Goal: Transaction & Acquisition: Purchase product/service

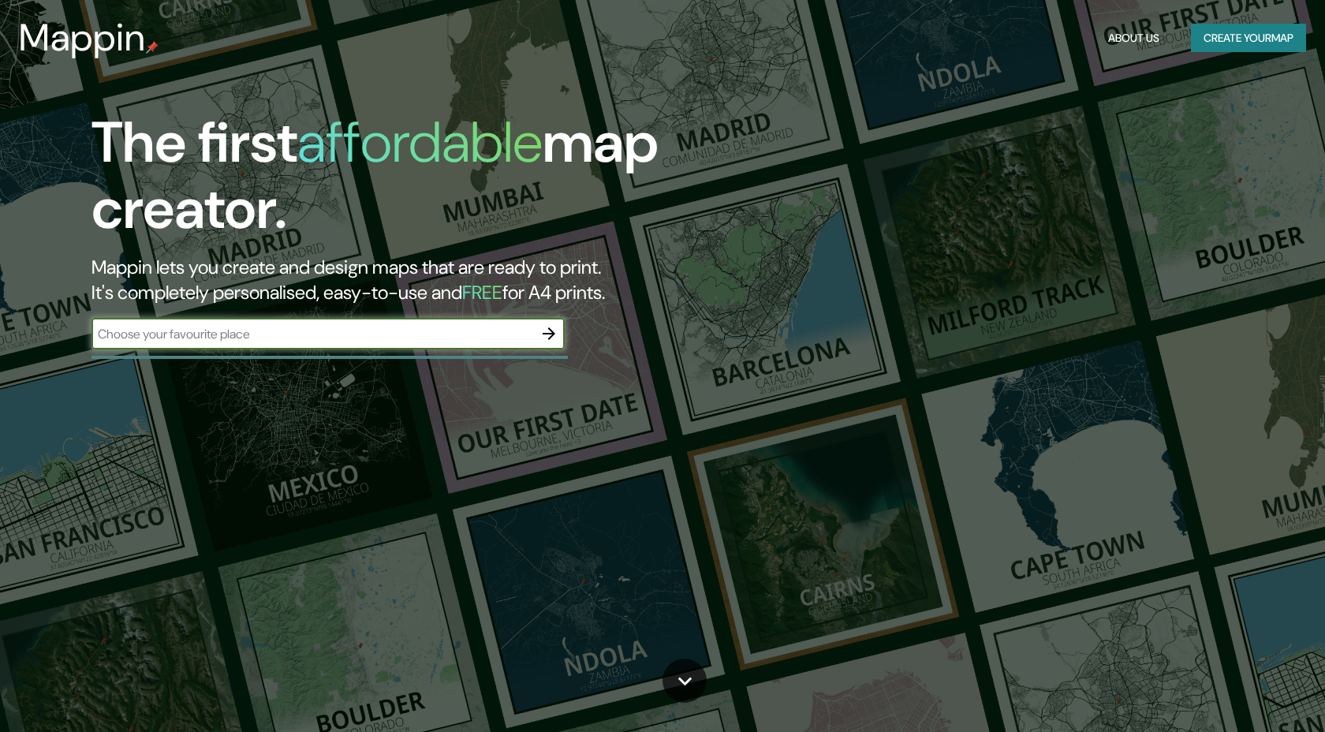
click at [406, 329] on input "text" at bounding box center [312, 334] width 442 height 18
click at [556, 332] on icon "button" at bounding box center [548, 333] width 19 height 19
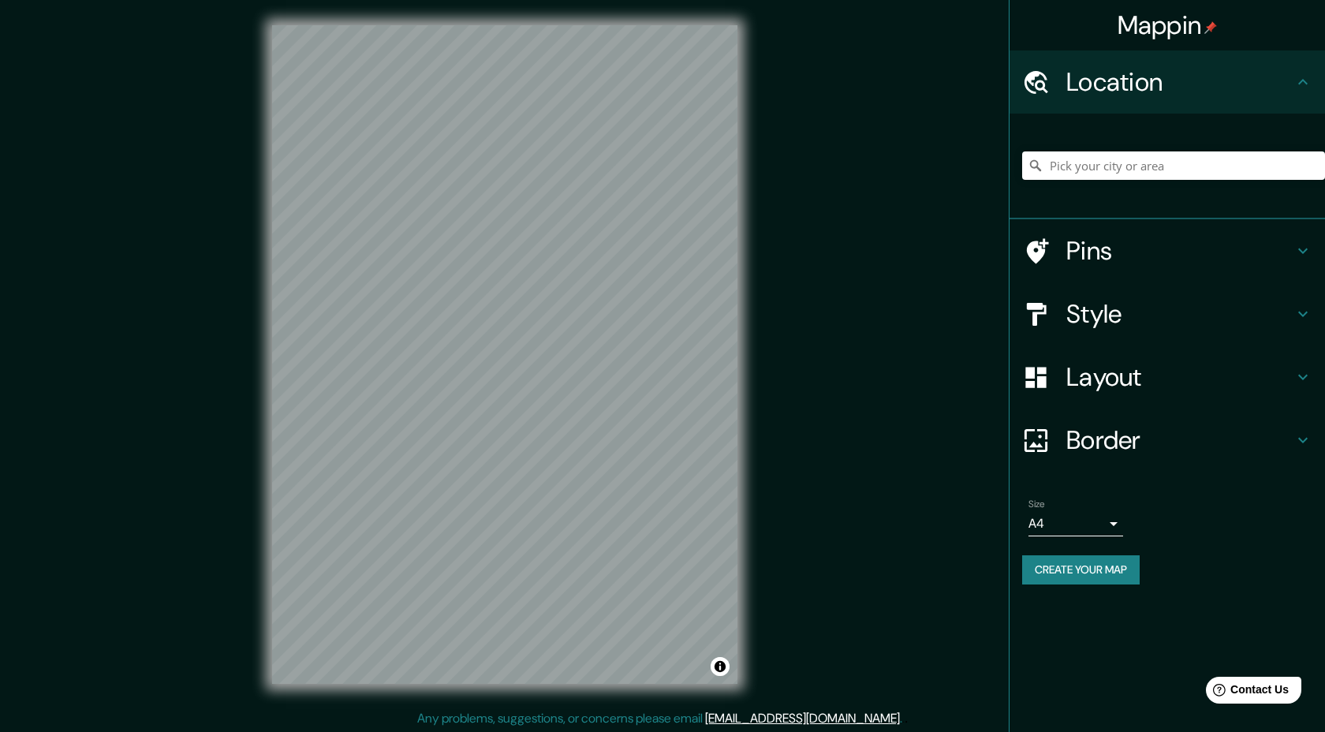
click at [1113, 382] on h4 "Layout" at bounding box center [1179, 377] width 227 height 32
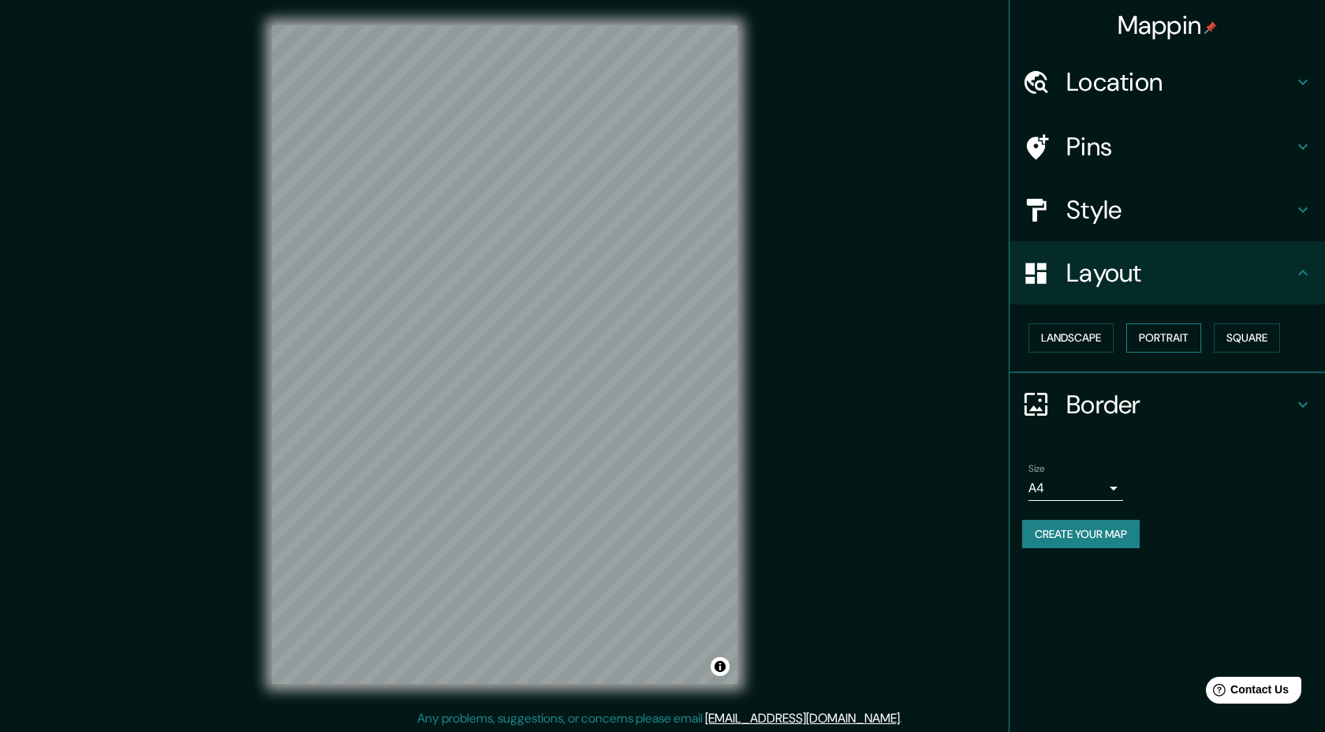
click at [1153, 337] on button "Portrait" at bounding box center [1163, 337] width 75 height 29
click at [1155, 344] on button "Portrait" at bounding box center [1163, 337] width 75 height 29
click at [1074, 487] on body "Mappin Location Pins Style Layout Landscape Portrait Square Border Choose a bor…" at bounding box center [662, 366] width 1325 height 732
click at [1079, 525] on li "A4" at bounding box center [1075, 521] width 95 height 28
click at [1099, 539] on button "Create your map" at bounding box center [1081, 534] width 118 height 29
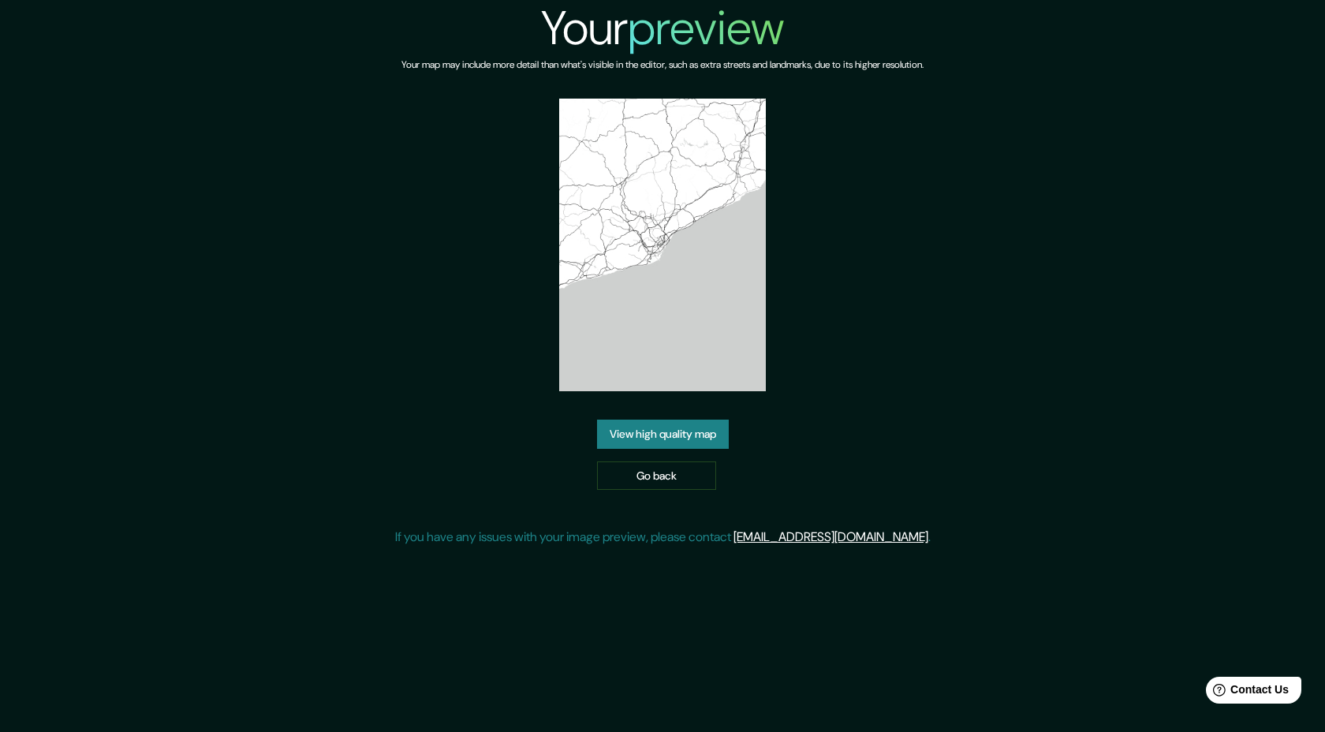
click at [632, 326] on img at bounding box center [662, 245] width 207 height 293
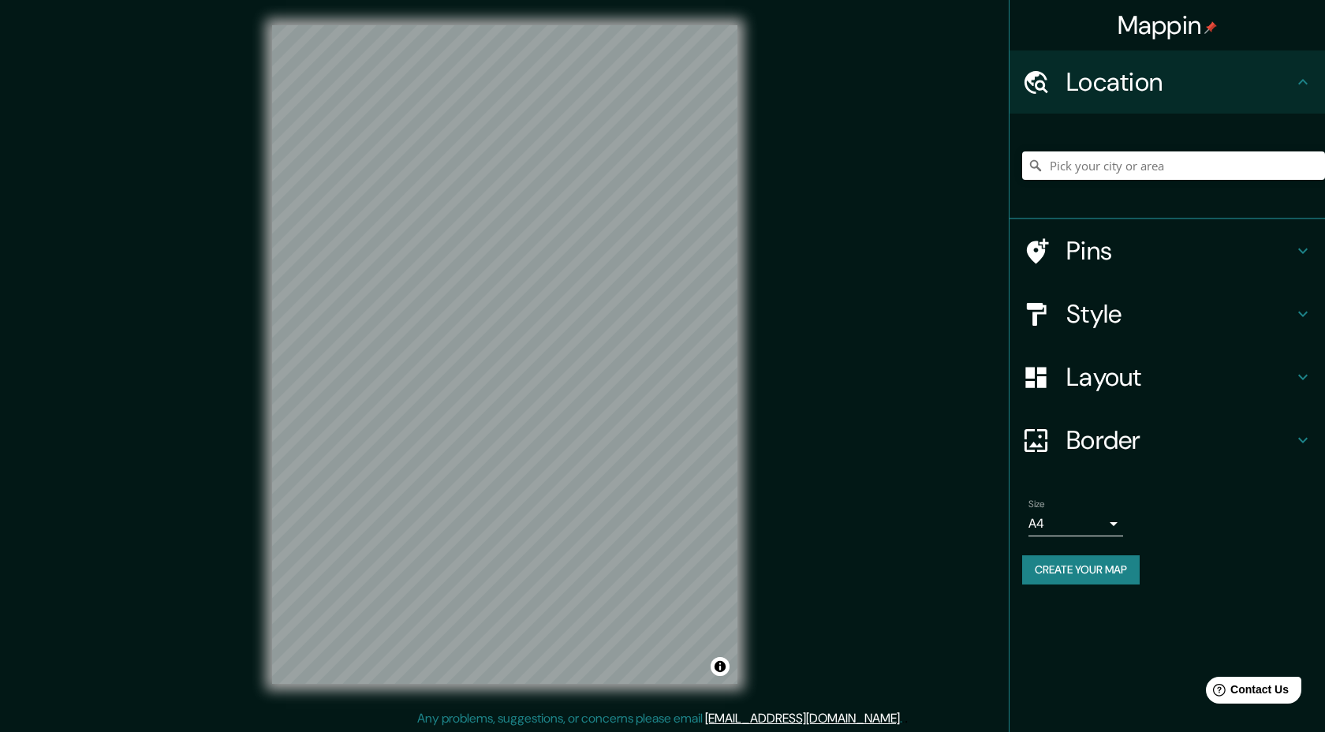
click at [1127, 363] on h4 "Layout" at bounding box center [1179, 377] width 227 height 32
